Goal: Task Accomplishment & Management: Complete application form

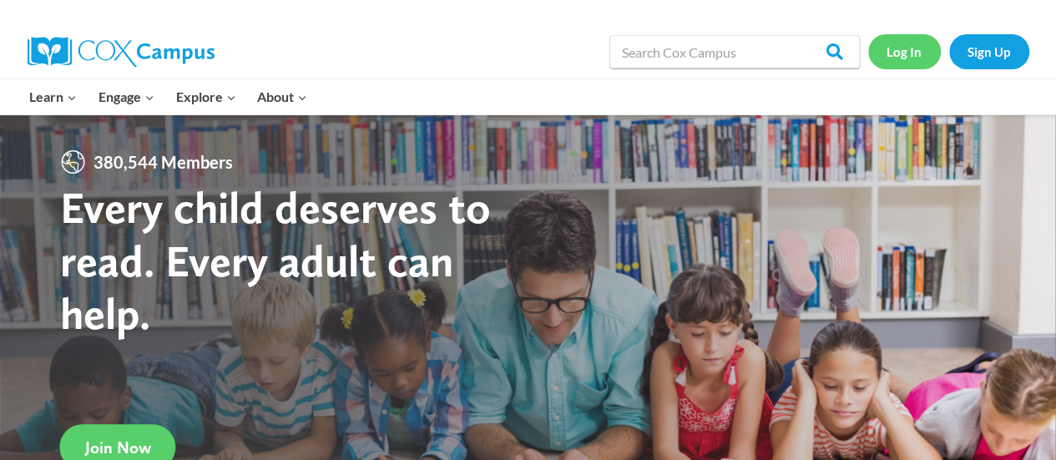
click at [901, 55] on link "Log In" at bounding box center [904, 51] width 73 height 34
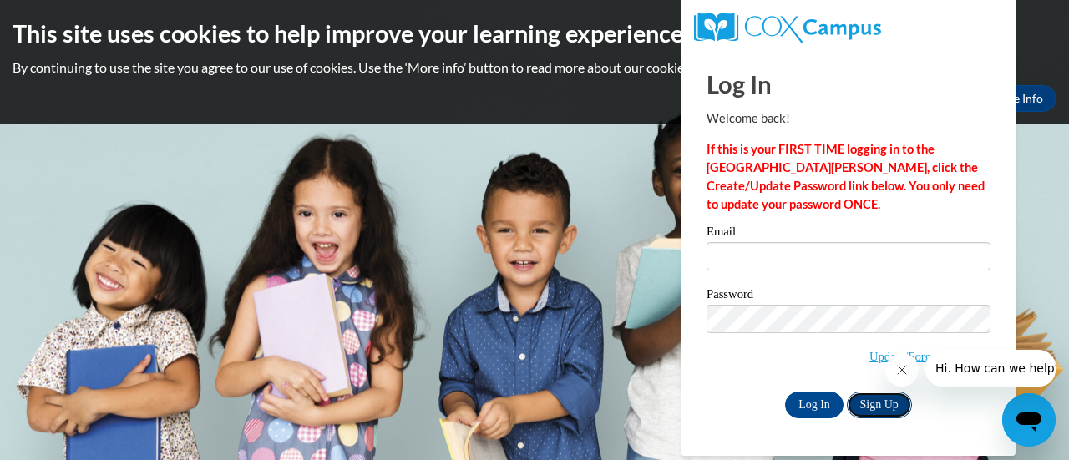
click at [885, 407] on link "Sign Up" at bounding box center [879, 405] width 65 height 27
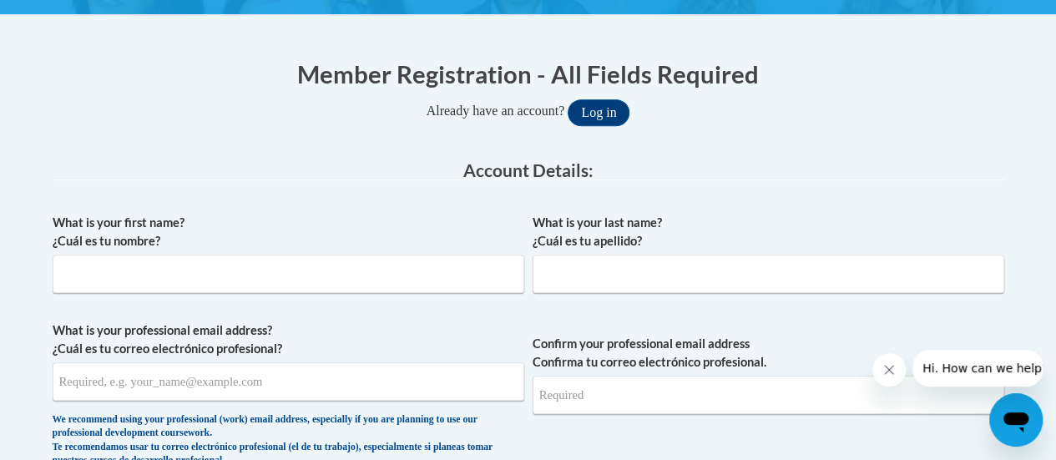
scroll to position [305, 0]
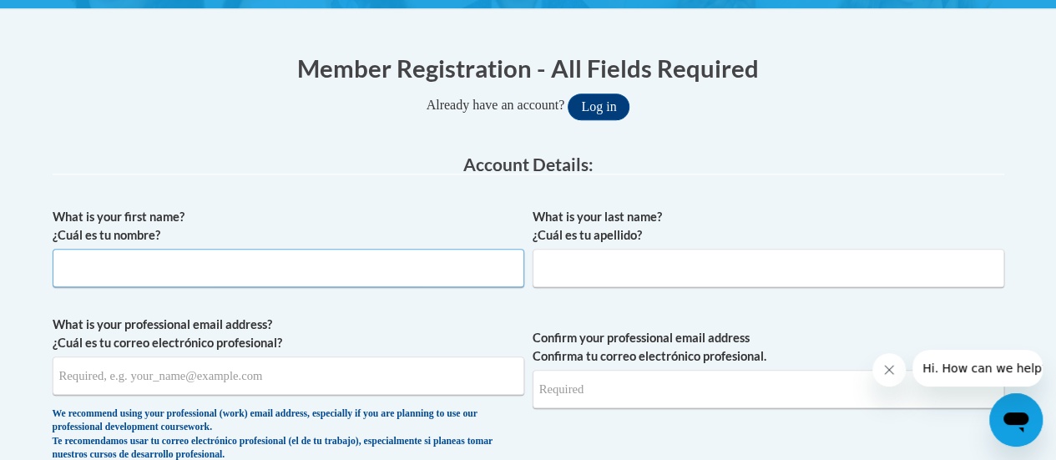
click at [346, 270] on input "What is your first name? ¿Cuál es tu nombre?" at bounding box center [289, 268] width 472 height 38
type input "Tywonna"
type input "Laney"
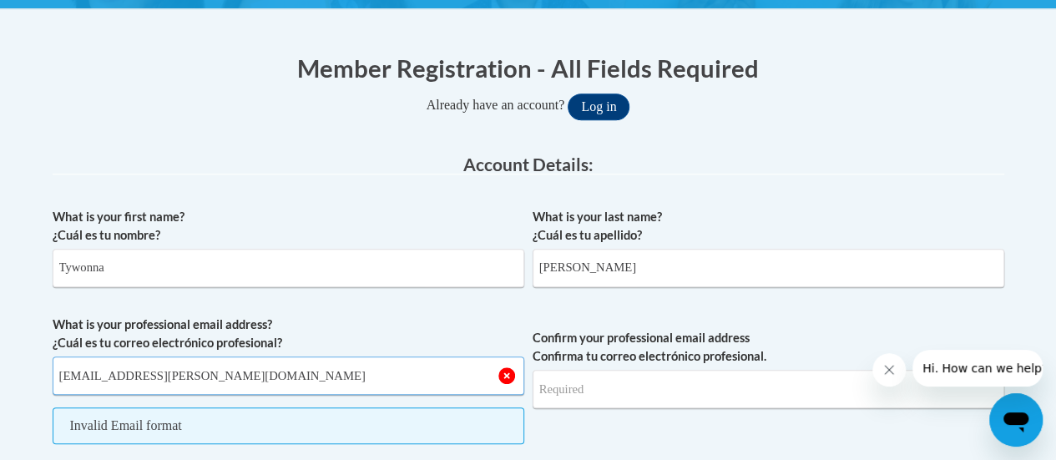
type input "tywonna.laney@rusd.org"
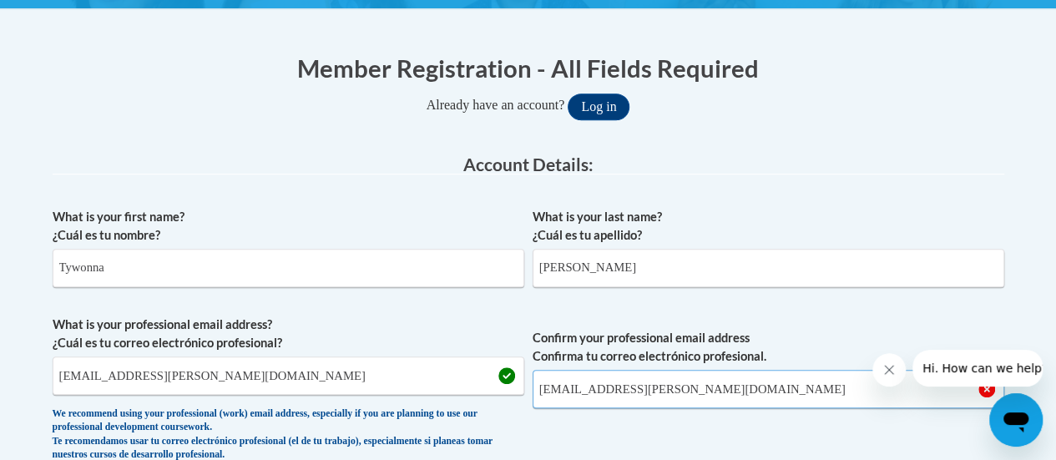
type input "tywonna.laney@rusd.org"
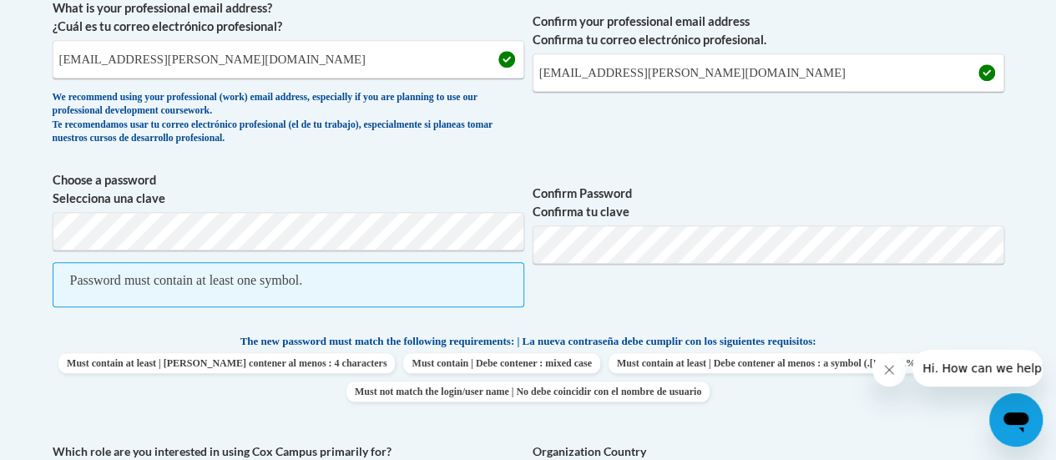
click at [1027, 304] on body "This site uses cookies to help improve your learning experience. By continuing …" at bounding box center [528, 428] width 1056 height 2099
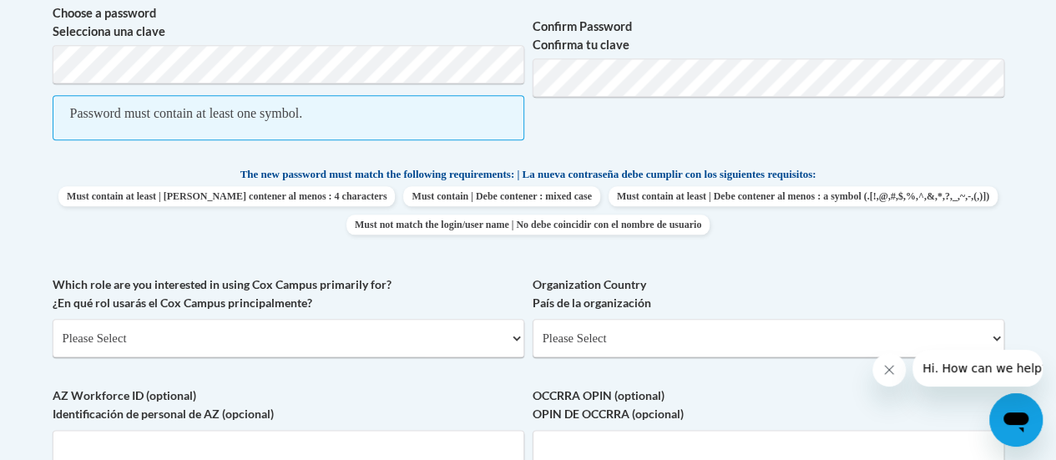
scroll to position [826, 0]
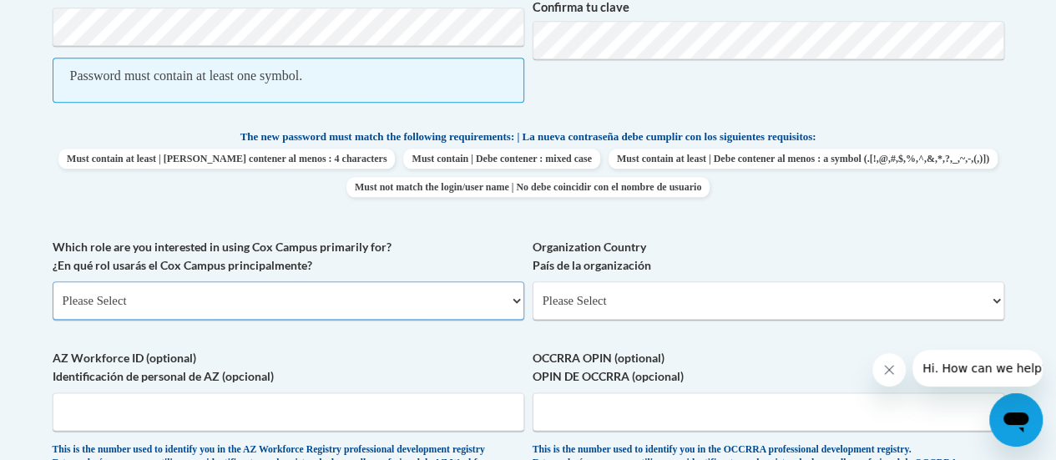
click at [422, 309] on select "Please Select College/University | Colegio/Universidad Community/Nonprofit Part…" at bounding box center [289, 300] width 472 height 38
click at [53, 281] on select "Please Select College/University | Colegio/Universidad Community/Nonprofit Part…" at bounding box center [289, 300] width 472 height 38
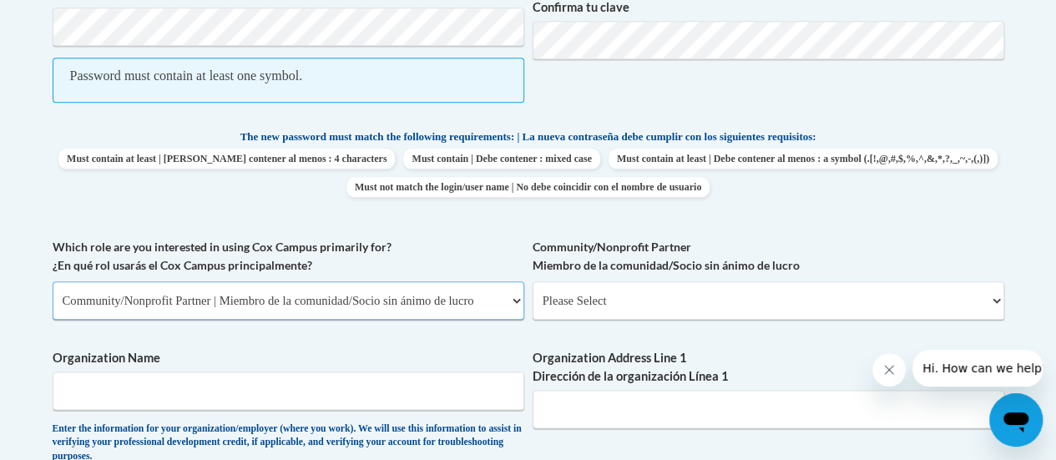
click at [431, 298] on select "Please Select College/University | Colegio/Universidad Community/Nonprofit Part…" at bounding box center [289, 300] width 472 height 38
click at [53, 281] on select "Please Select College/University | Colegio/Universidad Community/Nonprofit Part…" at bounding box center [289, 300] width 472 height 38
click at [367, 307] on select "Please Select College/University | Colegio/Universidad Community/Nonprofit Part…" at bounding box center [289, 300] width 472 height 38
click at [53, 281] on select "Please Select College/University | Colegio/Universidad Community/Nonprofit Part…" at bounding box center [289, 300] width 472 height 38
click at [384, 318] on select "Please Select College/University | Colegio/Universidad Community/Nonprofit Part…" at bounding box center [289, 300] width 472 height 38
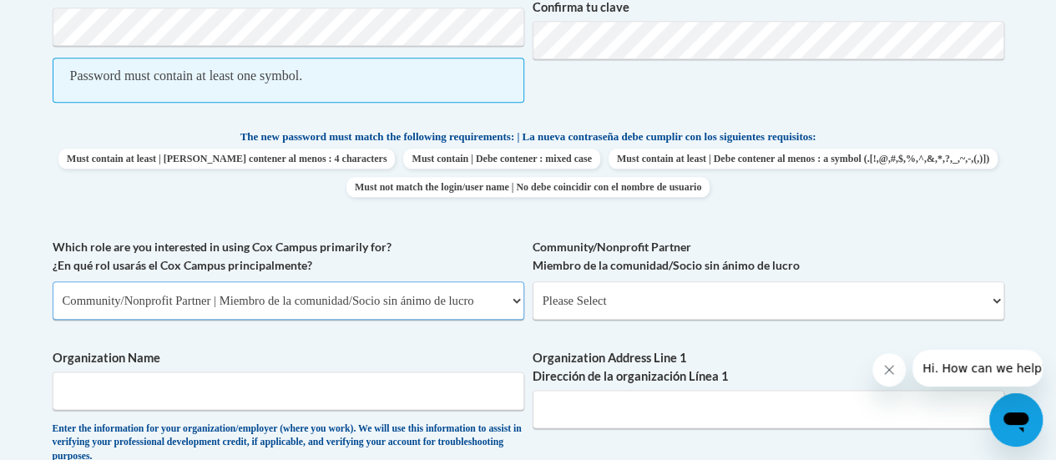
click at [53, 281] on select "Please Select College/University | Colegio/Universidad Community/Nonprofit Part…" at bounding box center [289, 300] width 472 height 38
click at [251, 292] on select "Please Select College/University | Colegio/Universidad Community/Nonprofit Part…" at bounding box center [289, 300] width 472 height 38
select select "fbf2d438-af2f-41f8-98f1-81c410e29de3"
click at [53, 281] on select "Please Select College/University | Colegio/Universidad Community/Nonprofit Part…" at bounding box center [289, 300] width 472 height 38
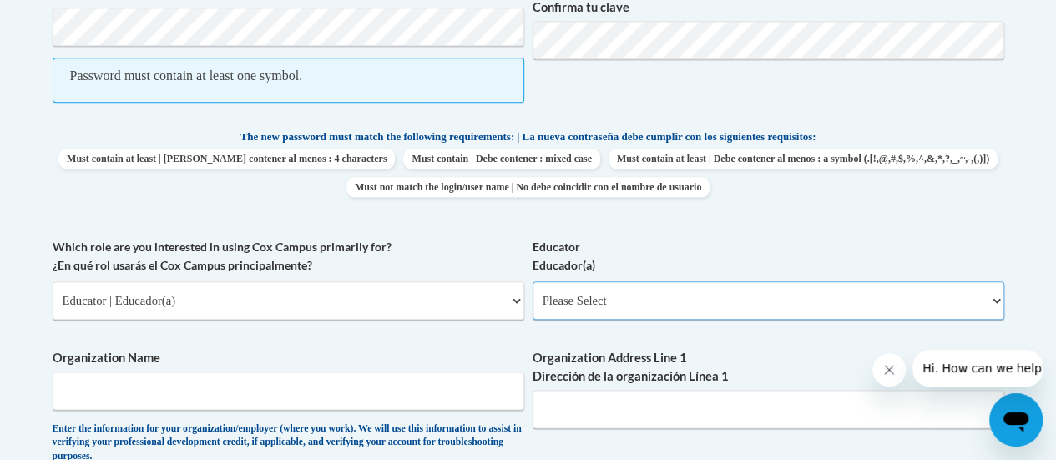
click at [583, 302] on select "Please Select Early Learning/Daycare Teacher/Family Home Care Provider | Maestr…" at bounding box center [769, 300] width 472 height 38
select select "8e40623d-54d0-45cd-9f92-5df65cd3f8cf"
click at [533, 281] on select "Please Select Early Learning/Daycare Teacher/Family Home Care Provider | Maestr…" at bounding box center [769, 300] width 472 height 38
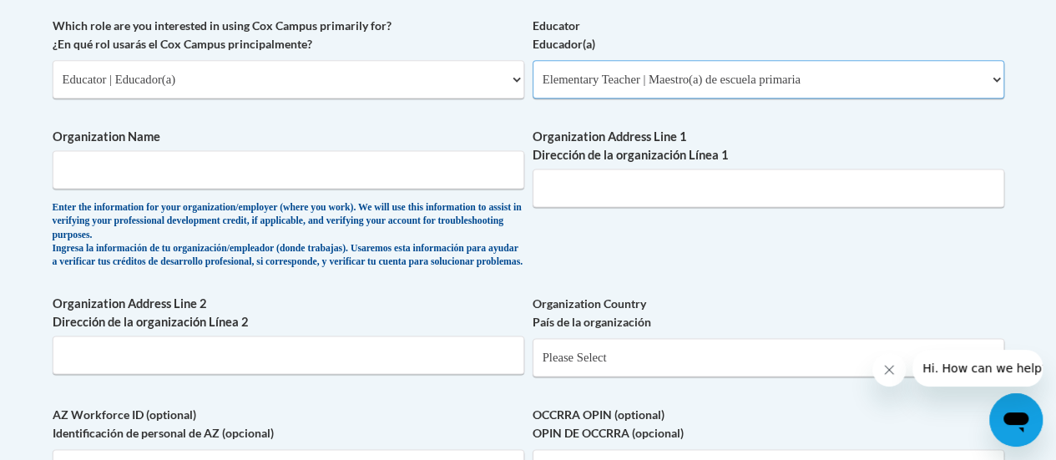
scroll to position [1050, 0]
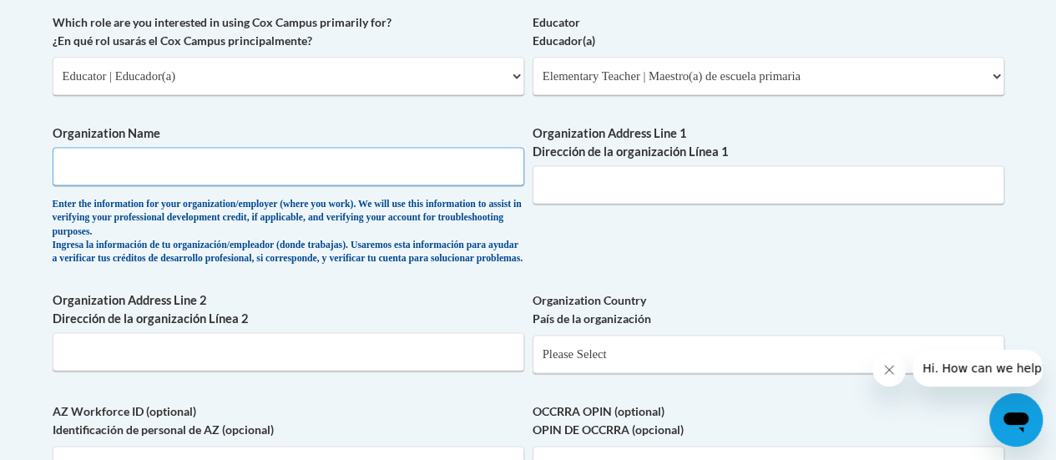
click at [105, 165] on input "Organization Name" at bounding box center [289, 166] width 472 height 38
type input "Racine Unified School District"
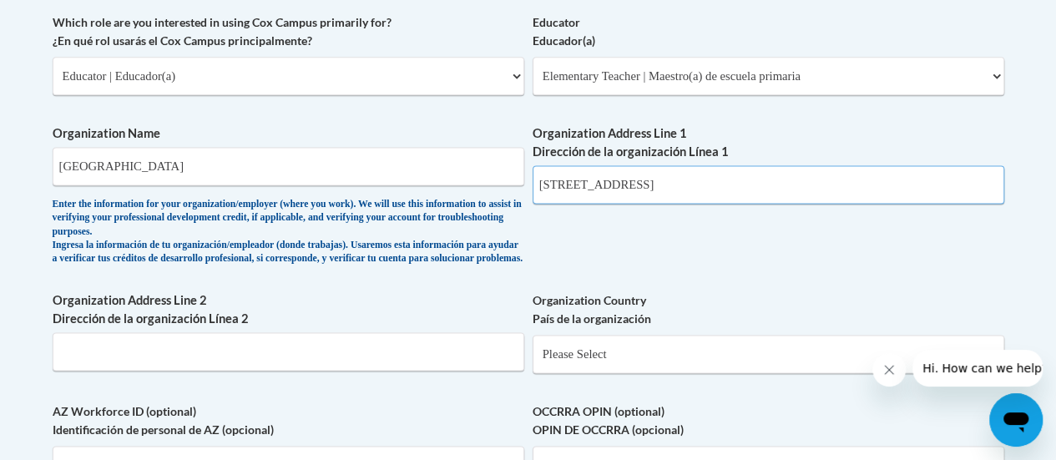
type input "3109 Mt Pleasant St"
click at [655, 367] on select "Please Select United States | Estados Unidos Outside of the United States | Fue…" at bounding box center [769, 354] width 472 height 38
select select "ad49bcad-a171-4b2e-b99c-48b446064914"
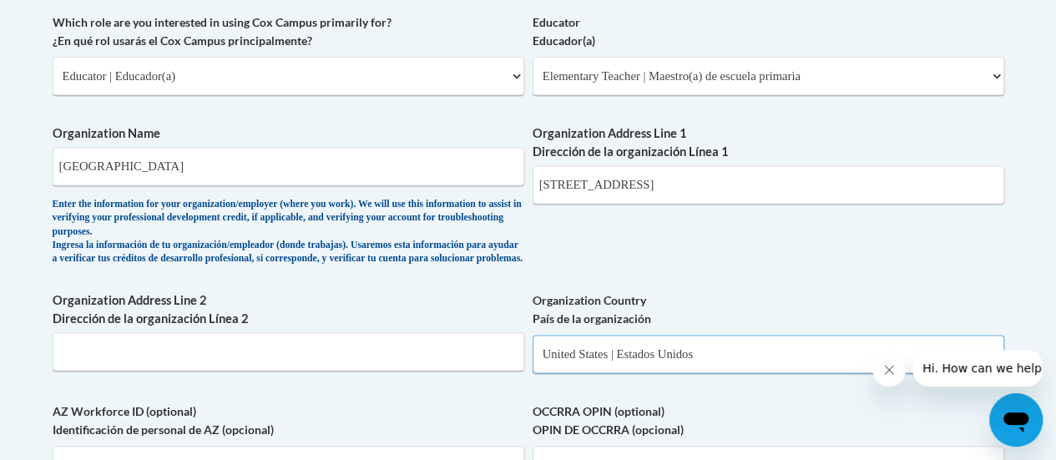
click at [533, 346] on select "Please Select United States | Estados Unidos Outside of the United States | Fue…" at bounding box center [769, 354] width 472 height 38
select select
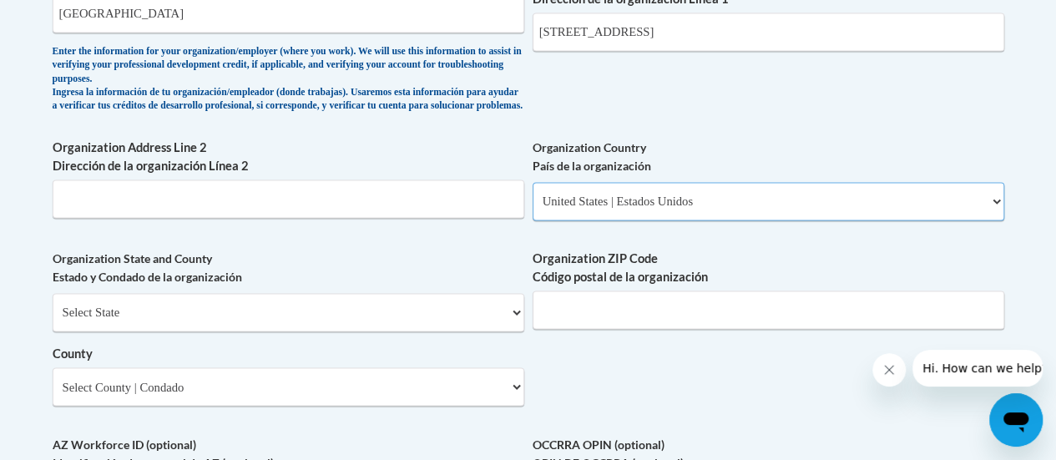
scroll to position [1204, 0]
click at [389, 331] on select "Select State Alabama Alaska Arizona Arkansas California Colorado Connecticut De…" at bounding box center [289, 311] width 472 height 38
click at [53, 304] on select "Select State Alabama Alaska Arizona Arkansas California Colorado Connecticut De…" at bounding box center [289, 311] width 472 height 38
click at [276, 328] on select "Select State Alabama Alaska Arizona Arkansas California Colorado Connecticut De…" at bounding box center [289, 311] width 472 height 38
select select "[US_STATE]"
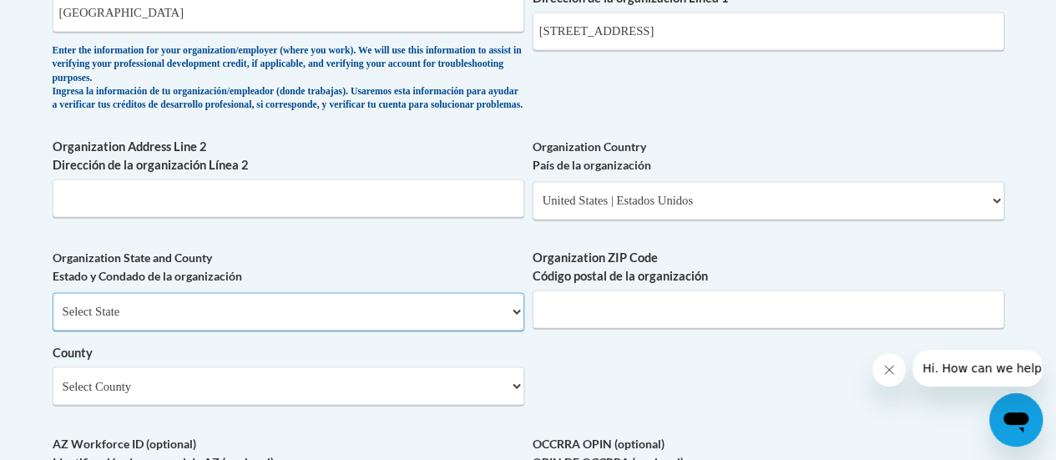
click at [53, 304] on select "Select State Alabama Alaska Arizona Arkansas California Colorado Connecticut De…" at bounding box center [289, 311] width 472 height 38
click at [626, 326] on input "Organization ZIP Code Código postal de la organización" at bounding box center [769, 309] width 472 height 38
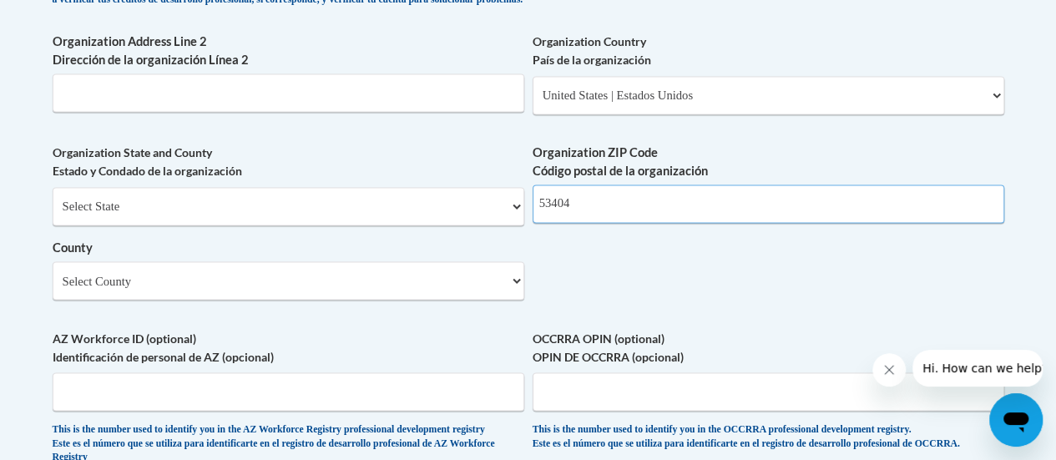
scroll to position [1310, 0]
type input "53404"
click at [382, 299] on select "Select County Adams Ashland Barron Bayfield Brown Buffalo Burnett Calumet Chipp…" at bounding box center [289, 279] width 472 height 38
select select "Racine"
click at [53, 272] on select "Select County Adams Ashland Barron Bayfield Brown Buffalo Burnett Calumet Chipp…" at bounding box center [289, 279] width 472 height 38
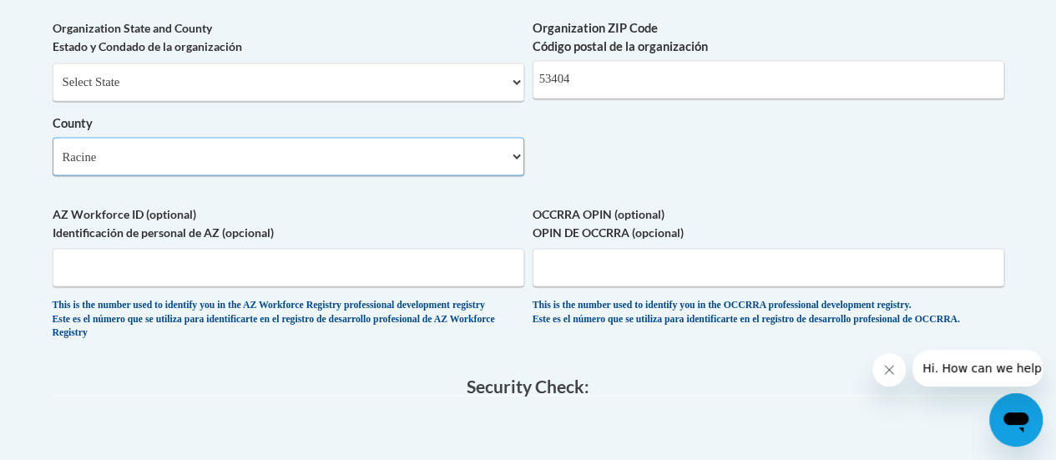
scroll to position [1446, 0]
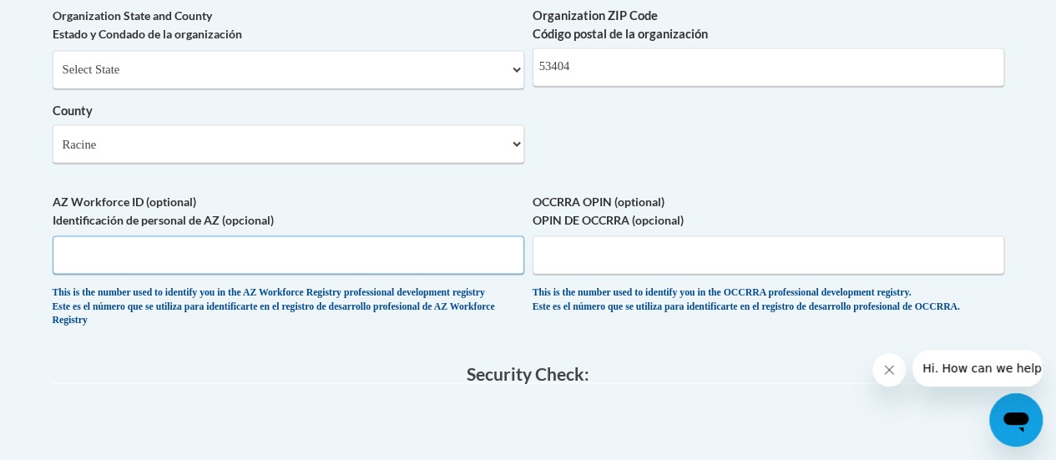
click at [355, 271] on input "AZ Workforce ID (optional) Identificación de personal de AZ (opcional)" at bounding box center [289, 254] width 472 height 38
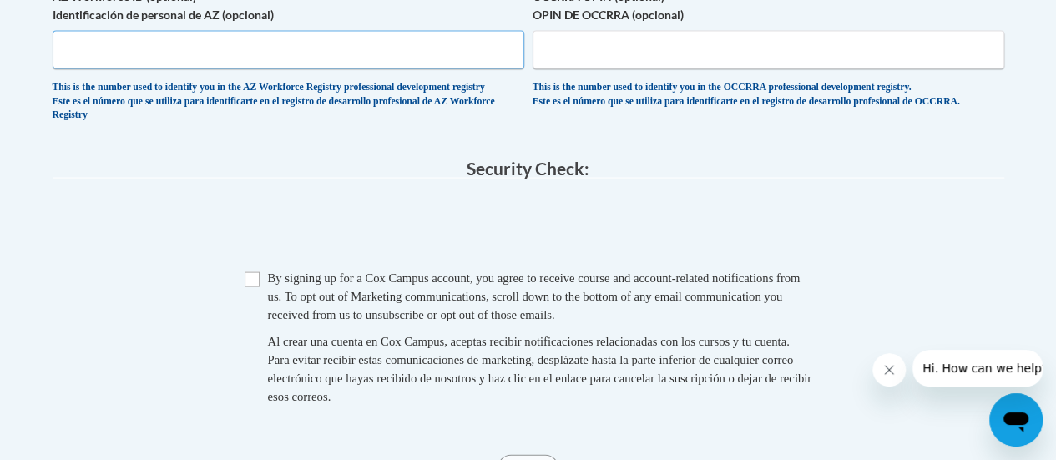
scroll to position [1652, 0]
click at [252, 286] on input "Checkbox" at bounding box center [252, 278] width 15 height 15
checkbox input "true"
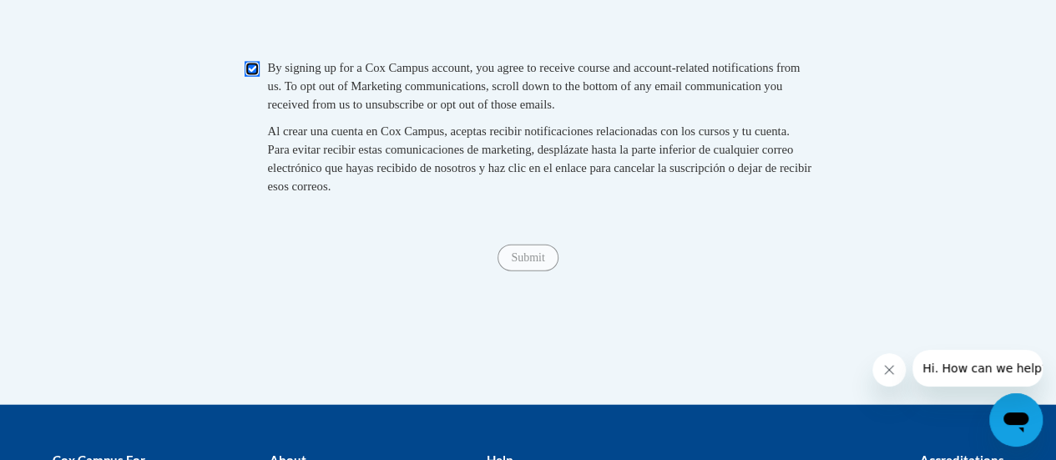
scroll to position [1862, 0]
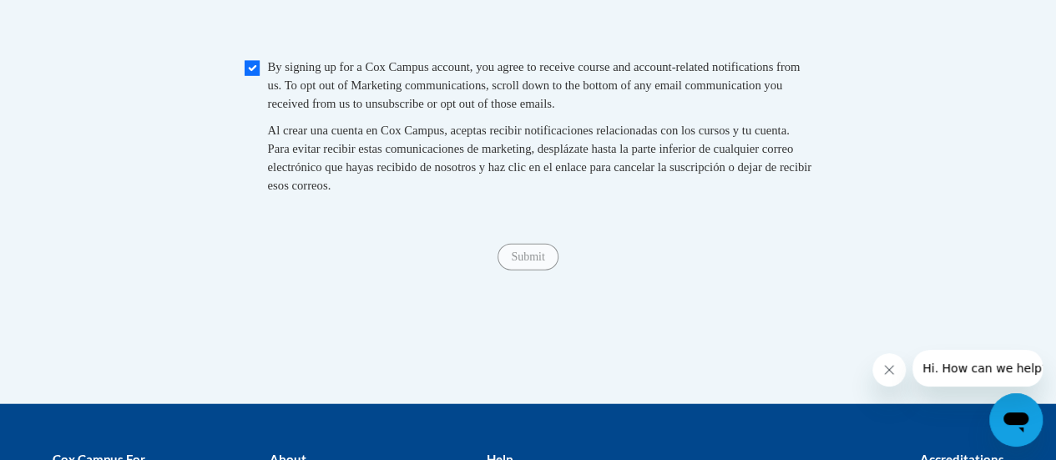
click at [521, 263] on span "Submit" at bounding box center [528, 256] width 60 height 13
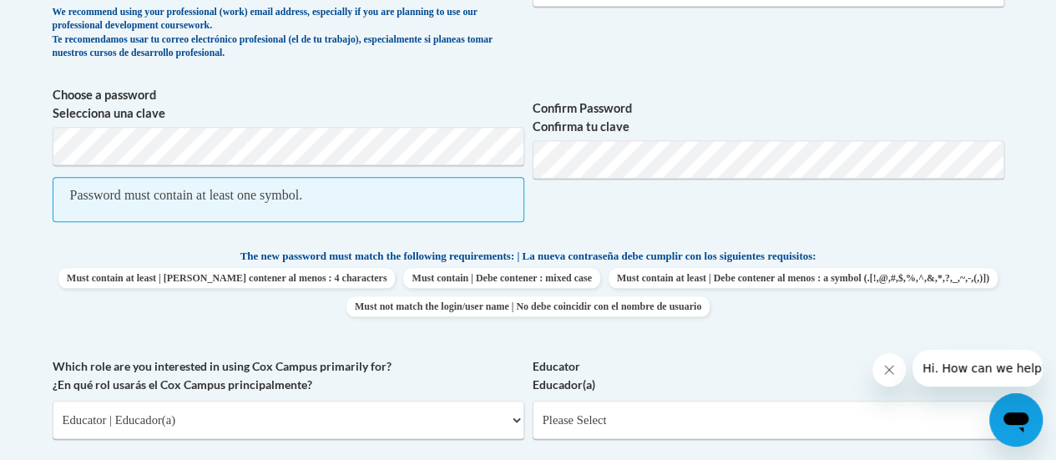
scroll to position [685, 0]
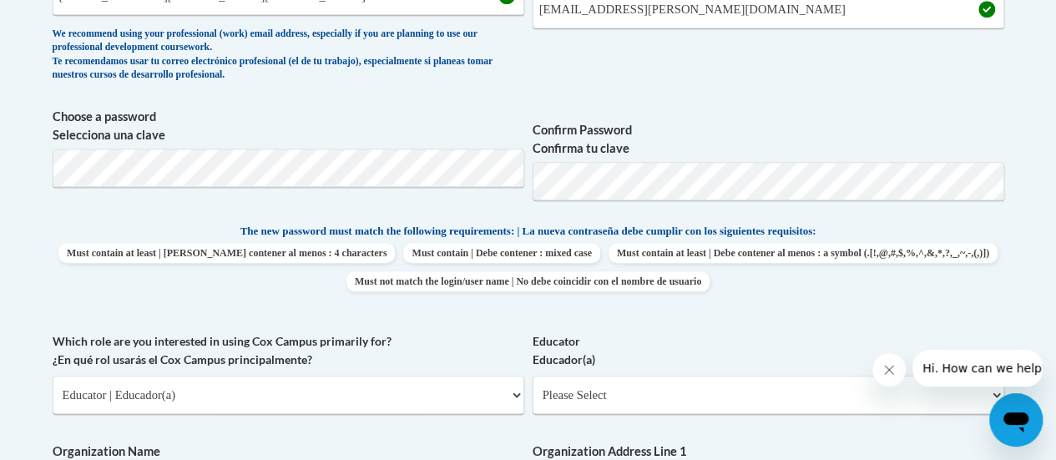
click at [867, 333] on label "Educator Educador(a)" at bounding box center [769, 350] width 472 height 37
click at [867, 376] on select "Please Select Early Learning/Daycare Teacher/Family Home Care Provider | Maestr…" at bounding box center [769, 395] width 472 height 38
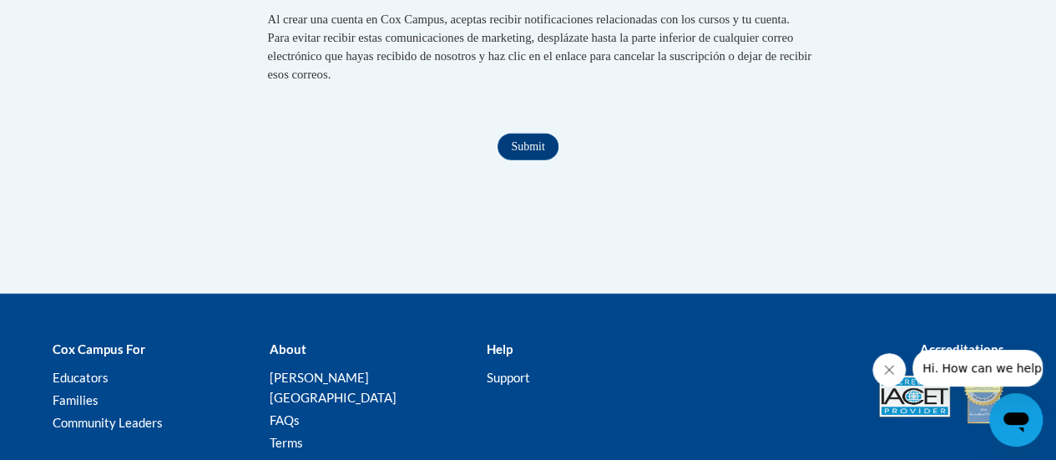
scroll to position [1925, 0]
click at [533, 160] on input "Submit" at bounding box center [528, 147] width 60 height 27
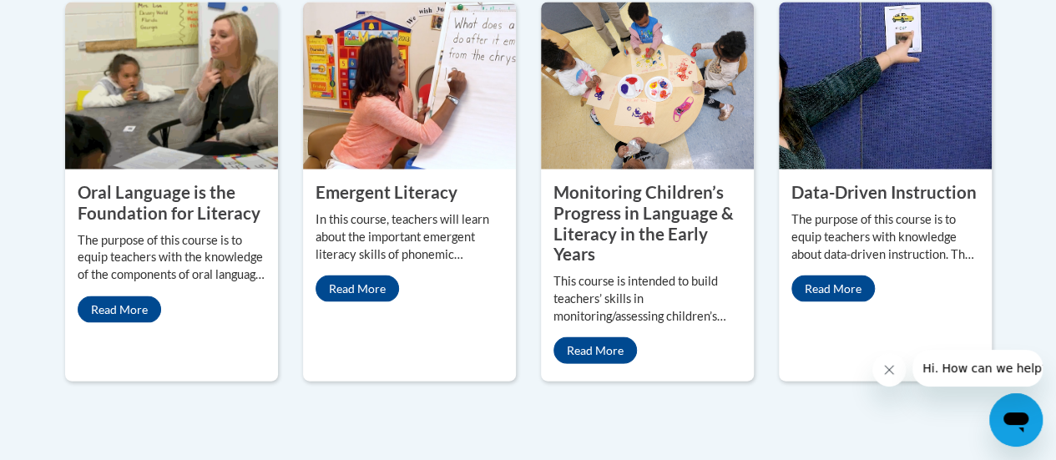
scroll to position [1603, 0]
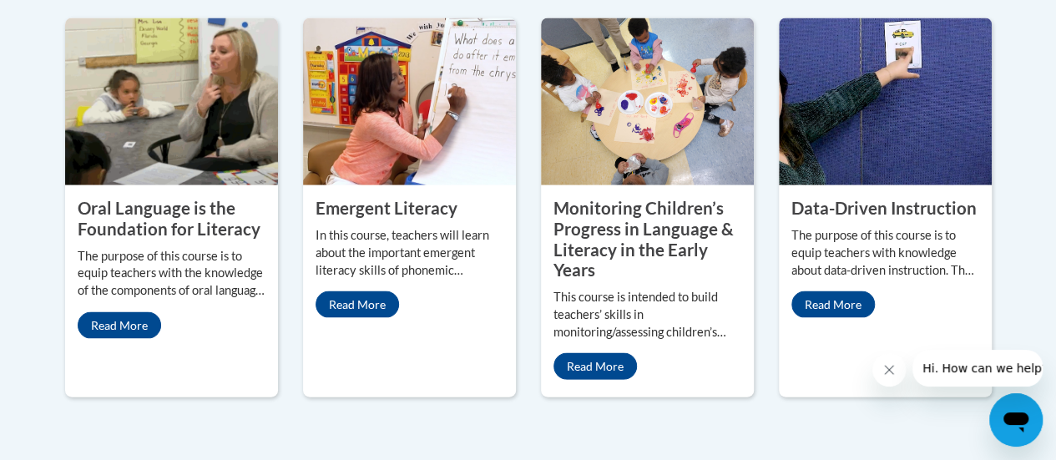
click at [98, 352] on div "Oral Language is the Foundation for Literacy The purpose of this course is to e…" at bounding box center [171, 207] width 213 height 379
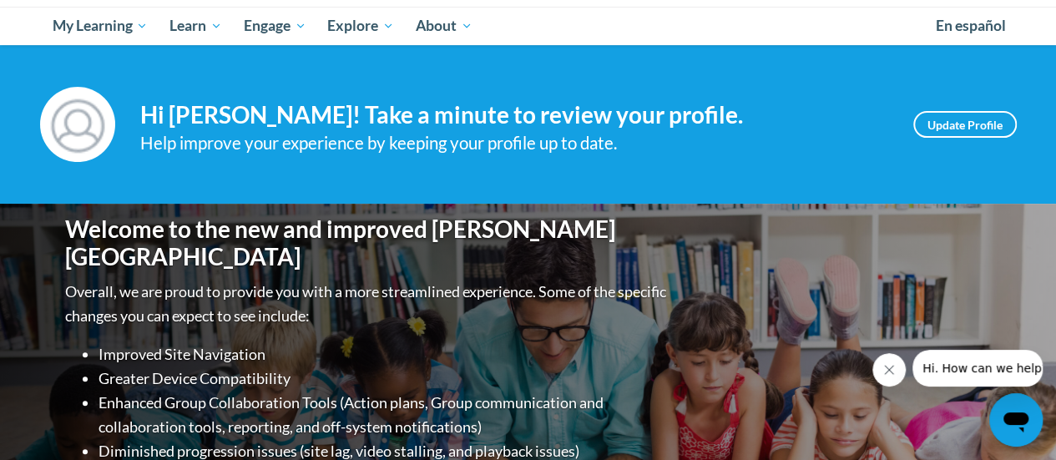
scroll to position [0, 0]
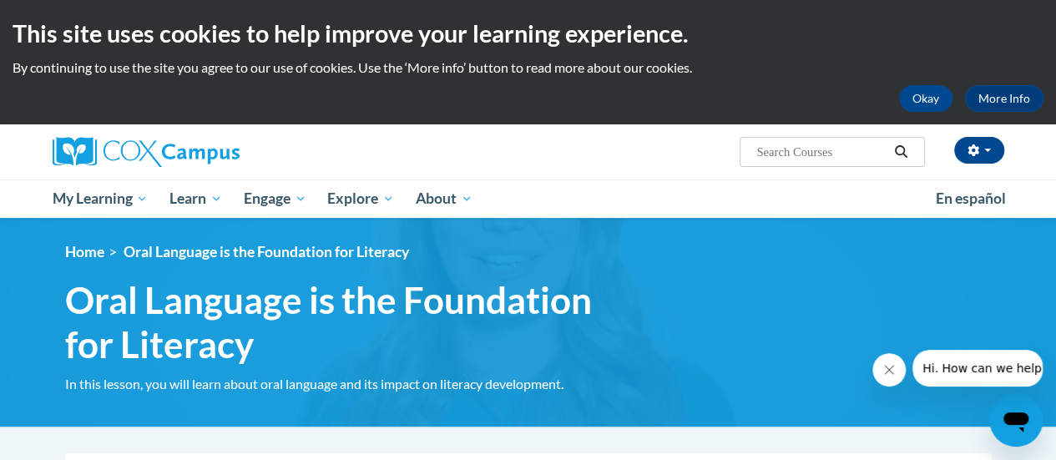
click at [889, 369] on icon "Close message from company" at bounding box center [889, 370] width 8 height 8
